Goal: Information Seeking & Learning: Find specific fact

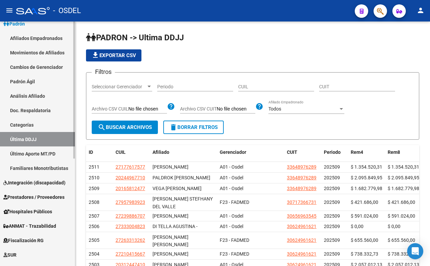
scroll to position [42, 0]
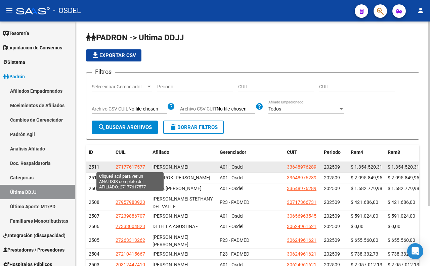
click at [133, 167] on span "27177617577" at bounding box center [130, 166] width 30 height 5
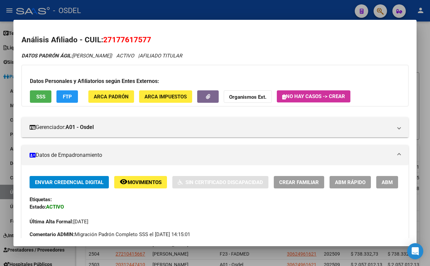
click at [41, 97] on span "SSS" at bounding box center [40, 97] width 9 height 6
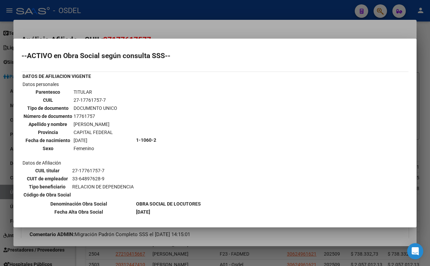
click at [295, 29] on div at bounding box center [215, 133] width 430 height 266
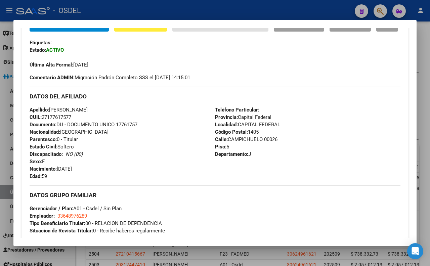
scroll to position [224, 0]
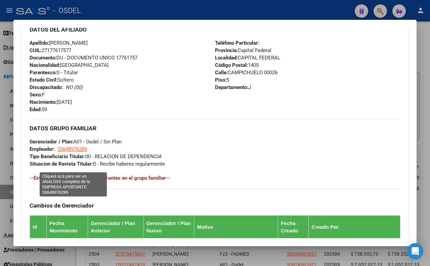
click at [71, 152] on span "33648976289" at bounding box center [72, 149] width 30 height 6
type textarea "33648976289"
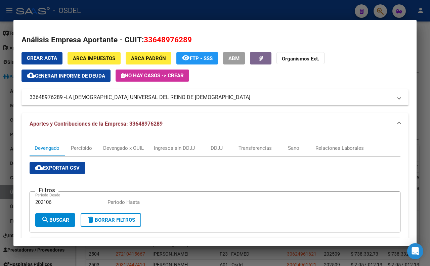
click at [247, 14] on div at bounding box center [215, 133] width 430 height 266
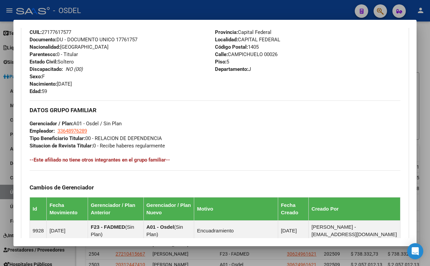
scroll to position [406, 0]
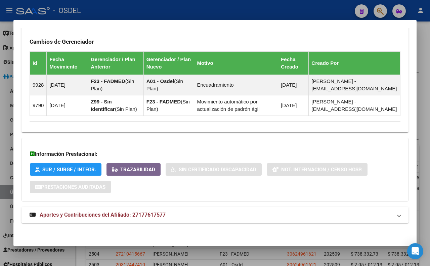
click at [159, 216] on span "Aportes y Contribuciones del Afiliado: 27177617577" at bounding box center [103, 215] width 126 height 6
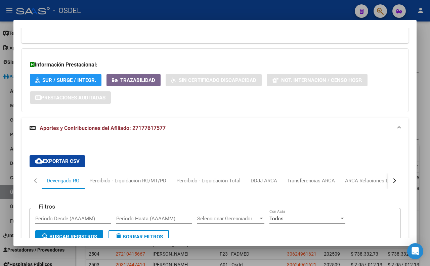
scroll to position [632, 0]
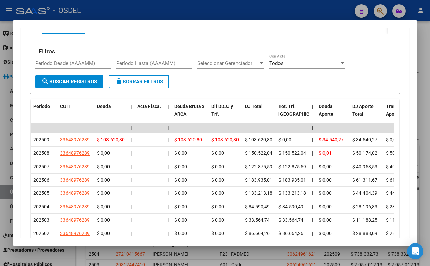
click at [214, 10] on div at bounding box center [215, 133] width 430 height 266
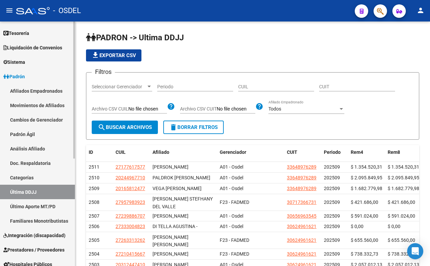
click at [54, 90] on link "Afiliados Empadronados" at bounding box center [37, 91] width 75 height 14
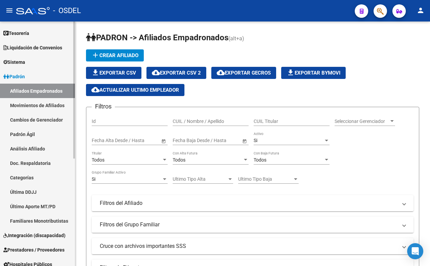
click at [53, 103] on link "Movimientos de Afiliados" at bounding box center [37, 105] width 75 height 14
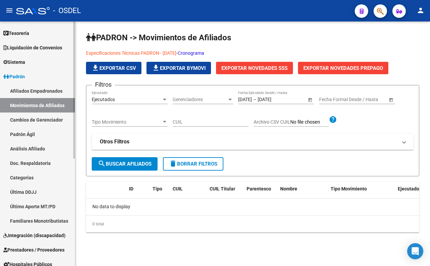
click at [55, 122] on link "Cambios de Gerenciador" at bounding box center [37, 119] width 75 height 14
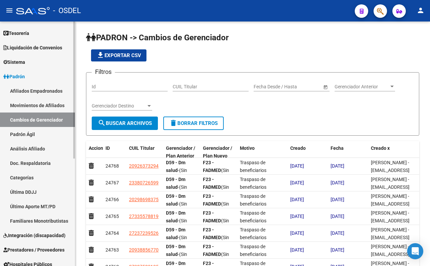
click at [54, 106] on link "Movimientos de Afiliados" at bounding box center [37, 105] width 75 height 14
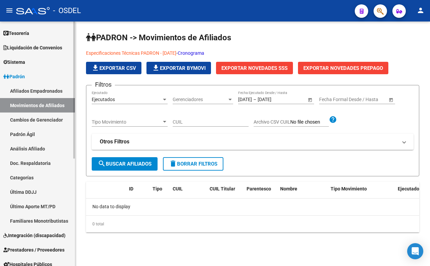
click at [54, 93] on link "Afiliados Empadronados" at bounding box center [37, 91] width 75 height 14
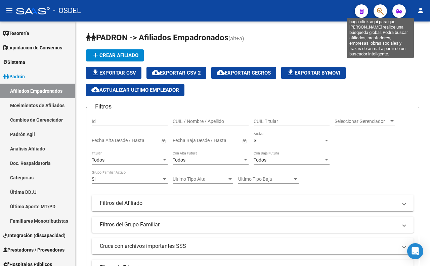
click at [378, 10] on icon "button" at bounding box center [380, 11] width 7 height 8
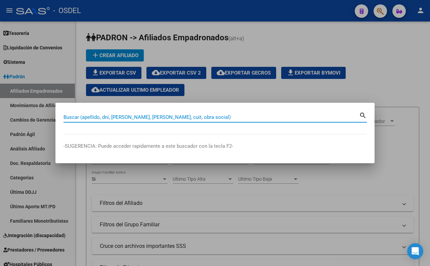
click at [201, 120] on input "Buscar (apellido, dni, [PERSON_NAME], [PERSON_NAME], cuit, obra social)" at bounding box center [210, 117] width 295 height 6
paste input "5740774"
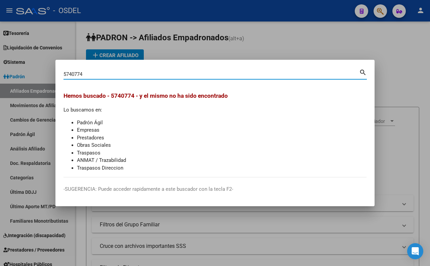
click at [63, 75] on input "5740774" at bounding box center [210, 74] width 295 height 6
type input "05740774"
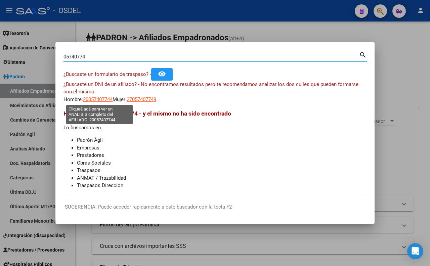
click at [101, 99] on span "20057407744" at bounding box center [98, 99] width 30 height 6
type textarea "20057407744"
